Goal: Information Seeking & Learning: Check status

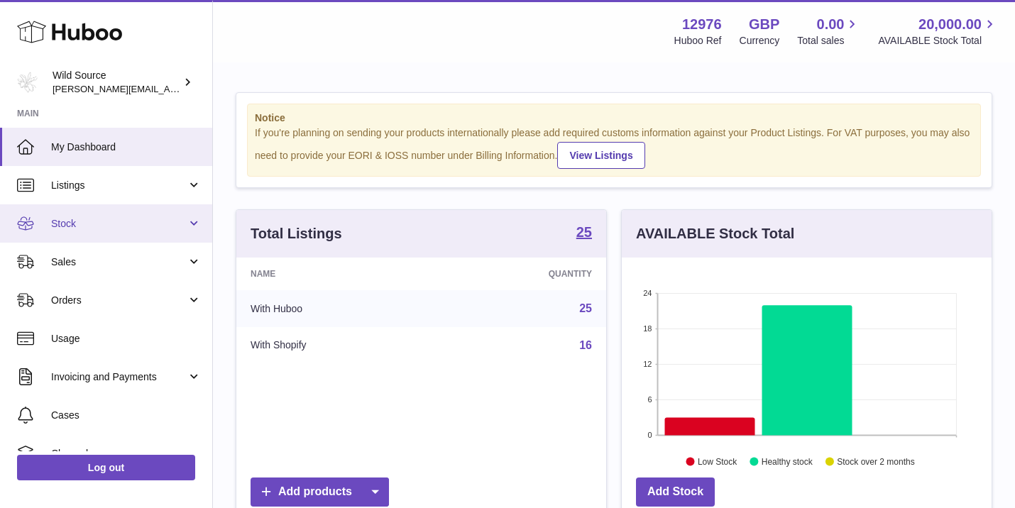
click at [82, 234] on link "Stock" at bounding box center [106, 223] width 212 height 38
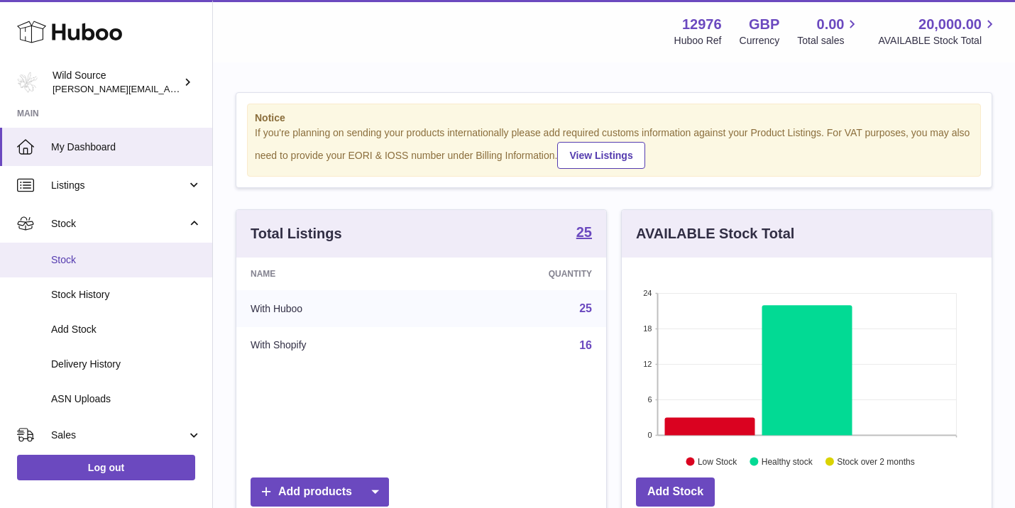
click at [65, 260] on span "Stock" at bounding box center [126, 259] width 151 height 13
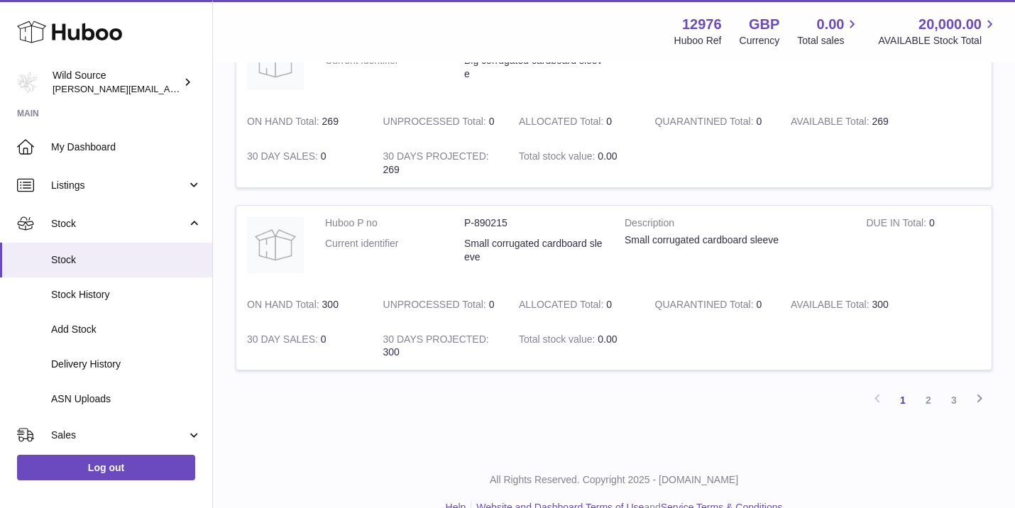
scroll to position [1694, 0]
click at [932, 388] on link "2" at bounding box center [929, 401] width 26 height 26
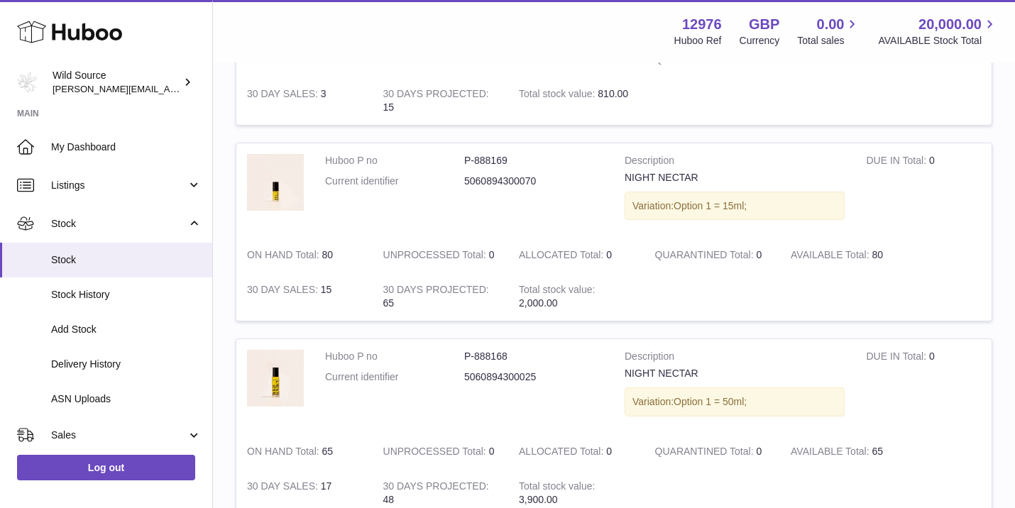
scroll to position [869, 0]
drag, startPoint x: 878, startPoint y: 241, endPoint x: 812, endPoint y: 241, distance: 66.7
click at [812, 241] on td "AVAILABLE Total 80" at bounding box center [848, 256] width 136 height 35
click at [812, 250] on strong "AVAILABLE Total" at bounding box center [831, 257] width 81 height 15
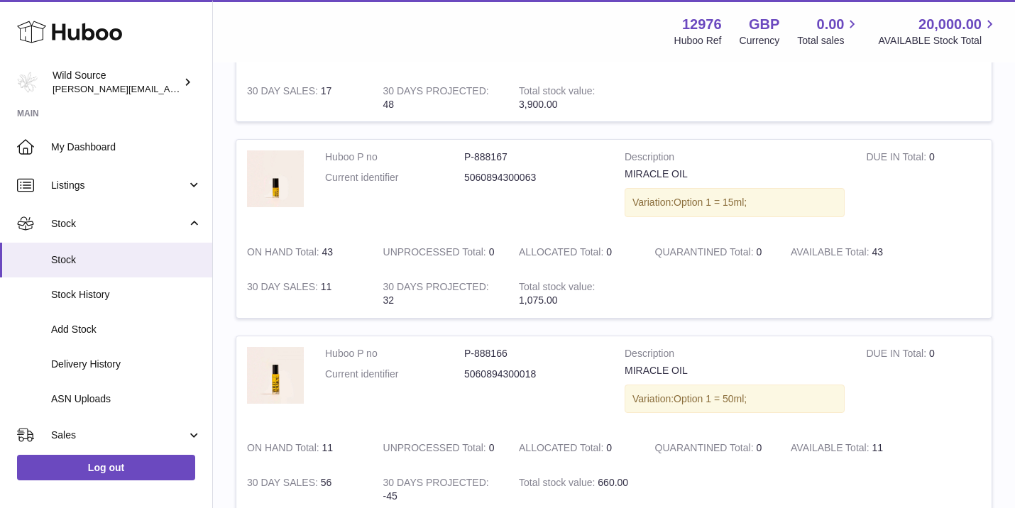
drag, startPoint x: 885, startPoint y: 416, endPoint x: 714, endPoint y: 422, distance: 171.2
click at [714, 422] on tr "Huboo P no P-888166 Current identifier 5060894300018 Description MIRACLE OIL Va…" at bounding box center [614, 425] width 757 height 179
click at [665, 431] on td "QUARANTINED Total 0" at bounding box center [713, 448] width 136 height 35
drag, startPoint x: 660, startPoint y: 422, endPoint x: 898, endPoint y: 415, distance: 238.7
click at [898, 415] on tr "Huboo P no P-888166 Current identifier 5060894300018 Description MIRACLE OIL Va…" at bounding box center [614, 425] width 757 height 179
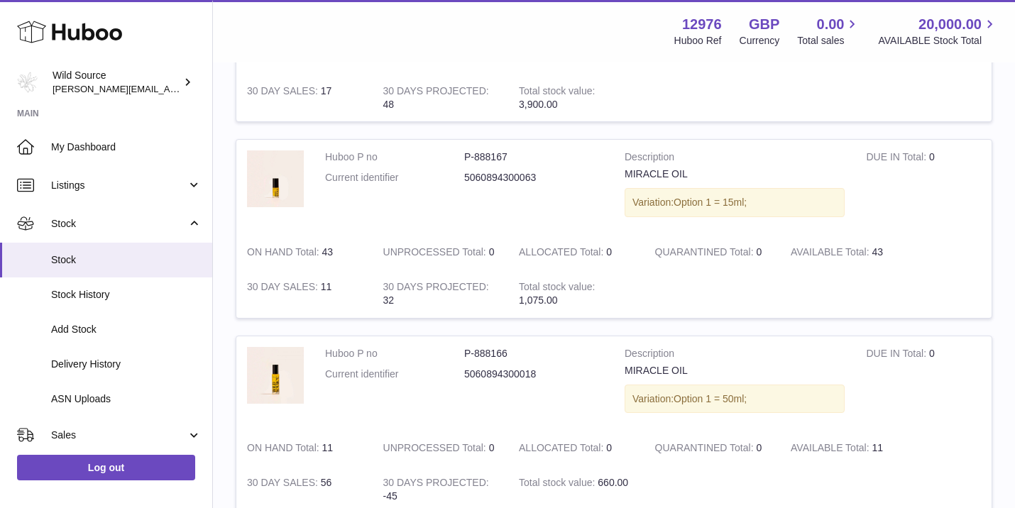
click at [898, 431] on td "AVAILABLE Total 11" at bounding box center [848, 448] width 136 height 35
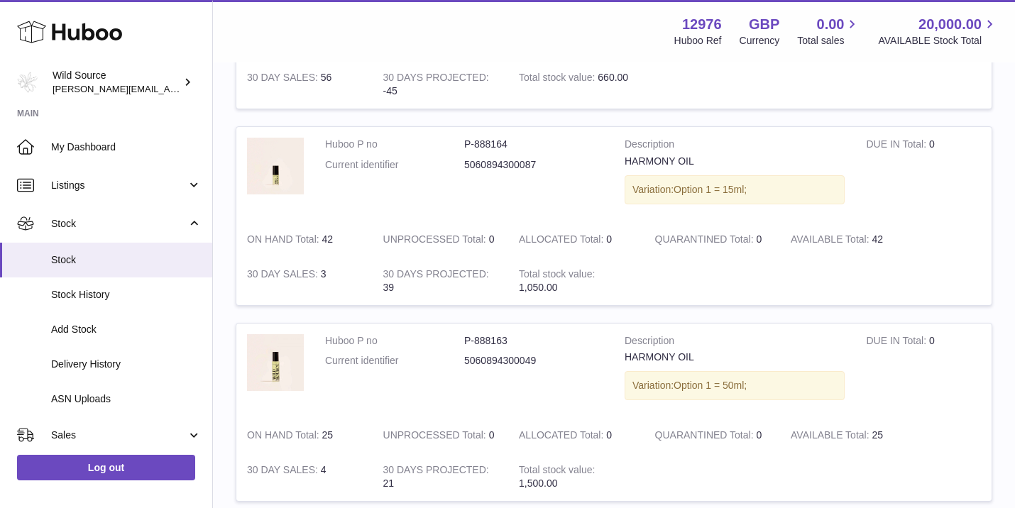
scroll to position [1672, 0]
